Goal: Find contact information: Find contact information

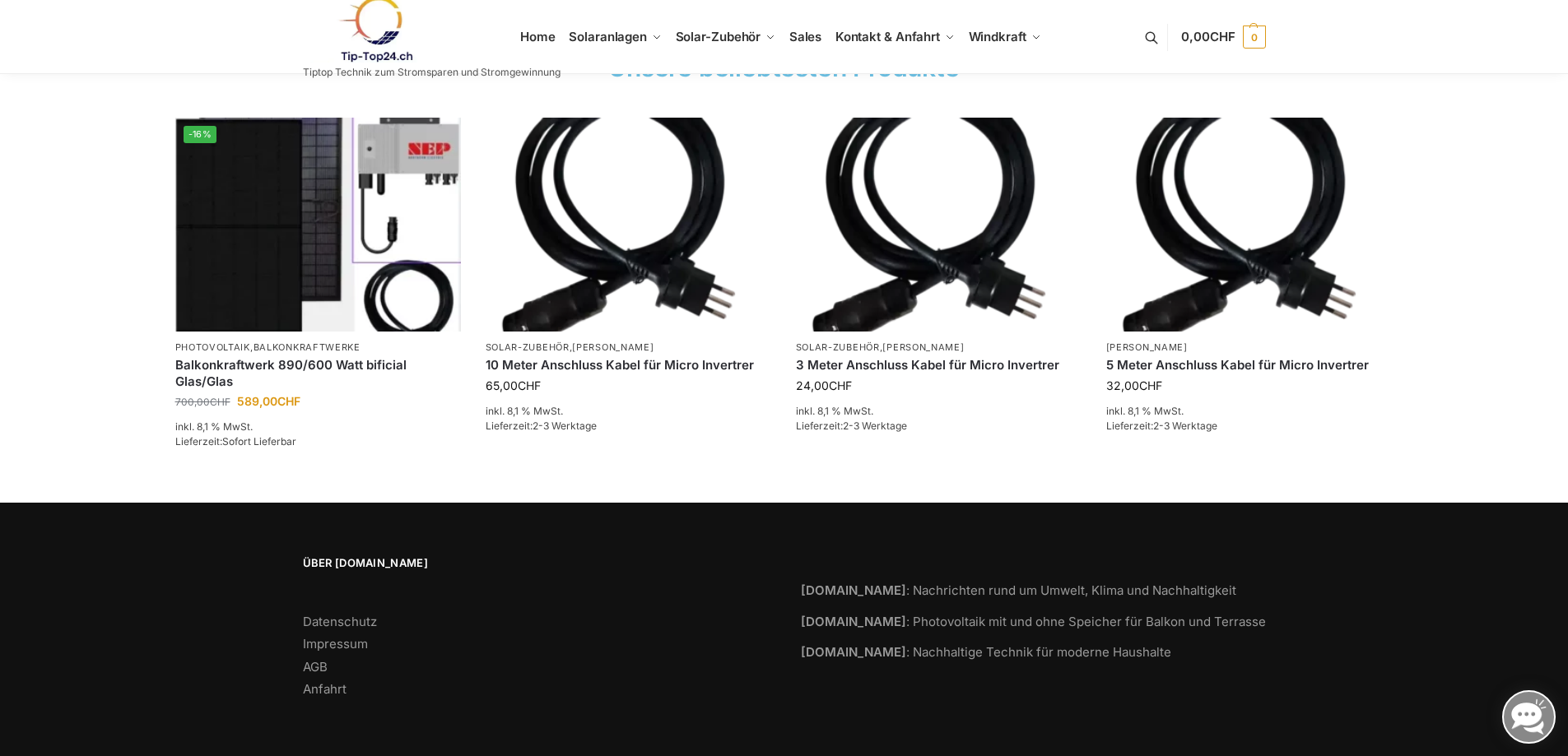
scroll to position [2482, 0]
click at [329, 649] on link "Impressum" at bounding box center [336, 644] width 65 height 16
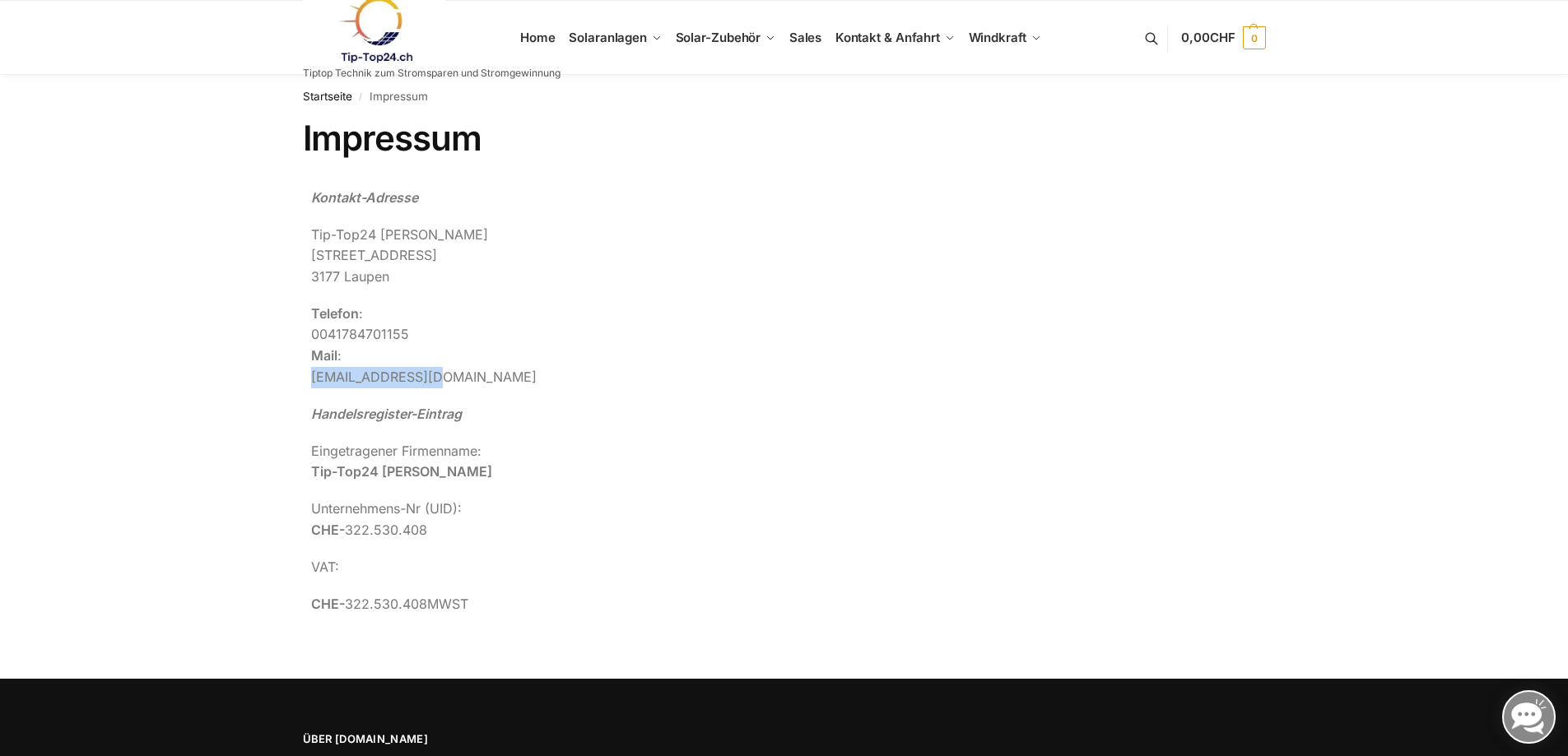
drag, startPoint x: 450, startPoint y: 381, endPoint x: 308, endPoint y: 381, distance: 142.0
click at [308, 381] on div "Kontakt-Adresse Tip-Top24 [GEOGRAPHIC_DATA][STREET_ADDRESS] Telefon : [PHONE_NU…" at bounding box center [669, 409] width 732 height 460
copy p "[EMAIL_ADDRESS][DOMAIN_NAME]"
click at [715, 439] on div "Contact address Tip-[STREET_ADDRESS][PERSON_NAME] Telephone : 0041784701155 Ema…" at bounding box center [669, 402] width 715 height 428
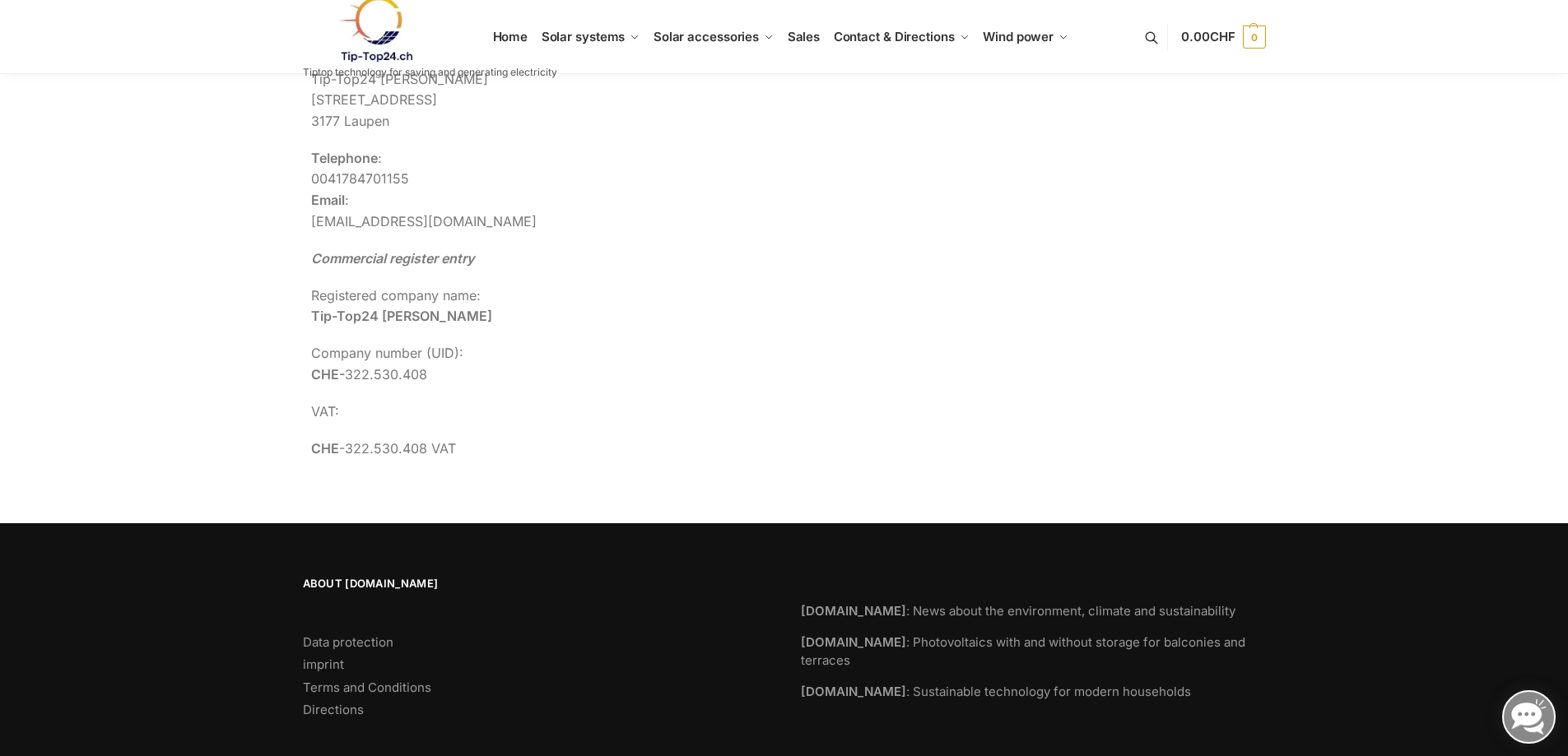
scroll to position [176, 0]
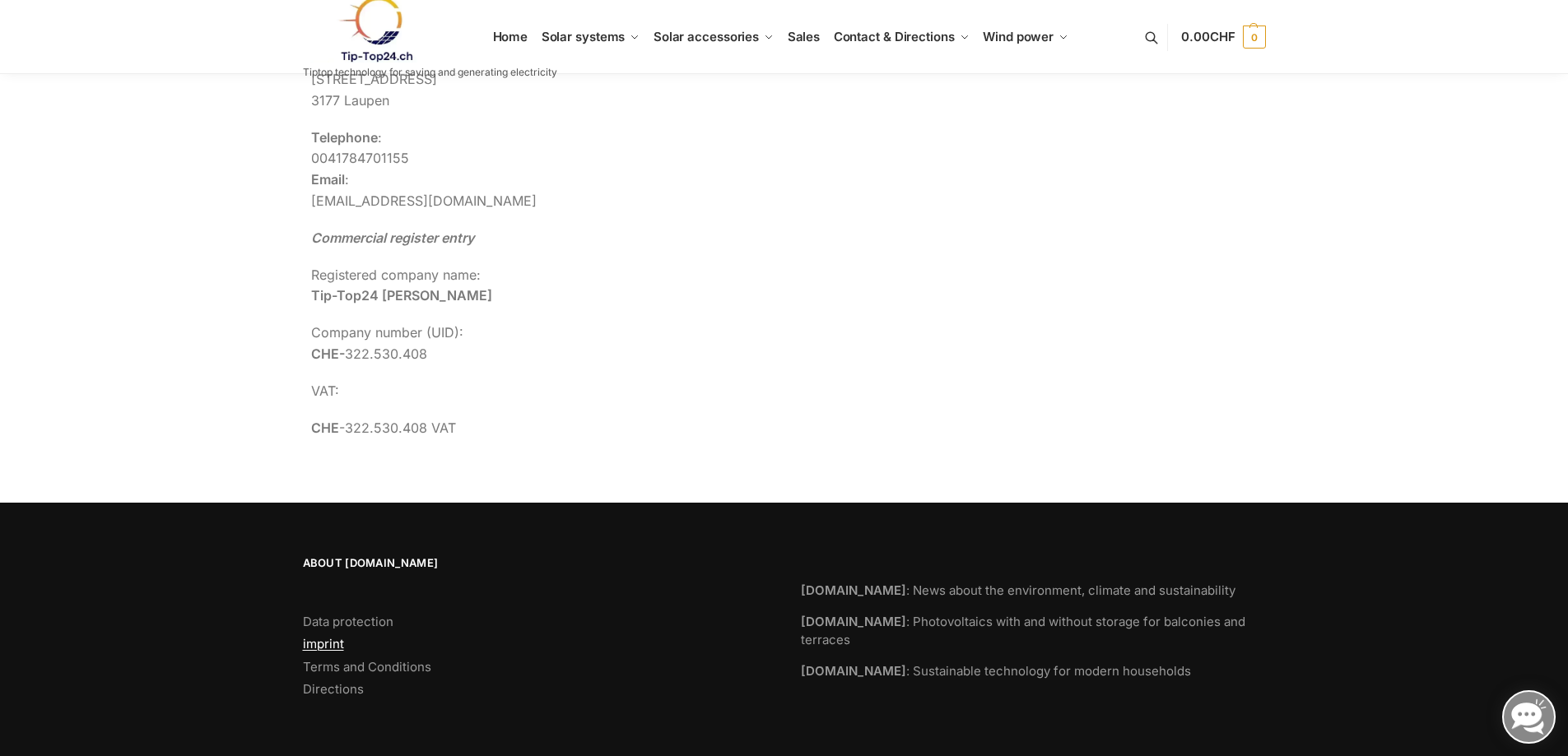
click at [334, 642] on font "imprint" at bounding box center [324, 644] width 41 height 16
